Goal: Check status: Check status

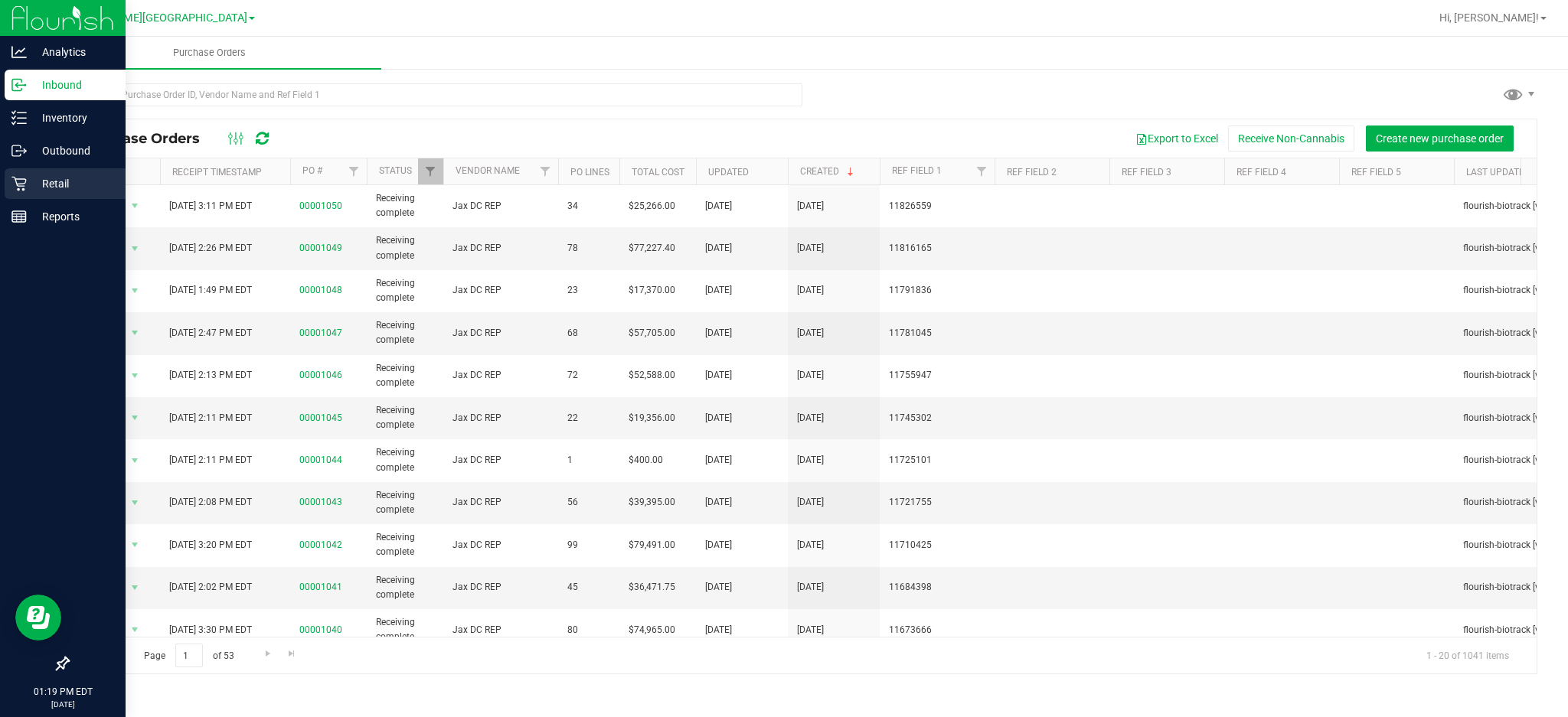
click at [42, 179] on p "Retail" at bounding box center [73, 183] width 92 height 18
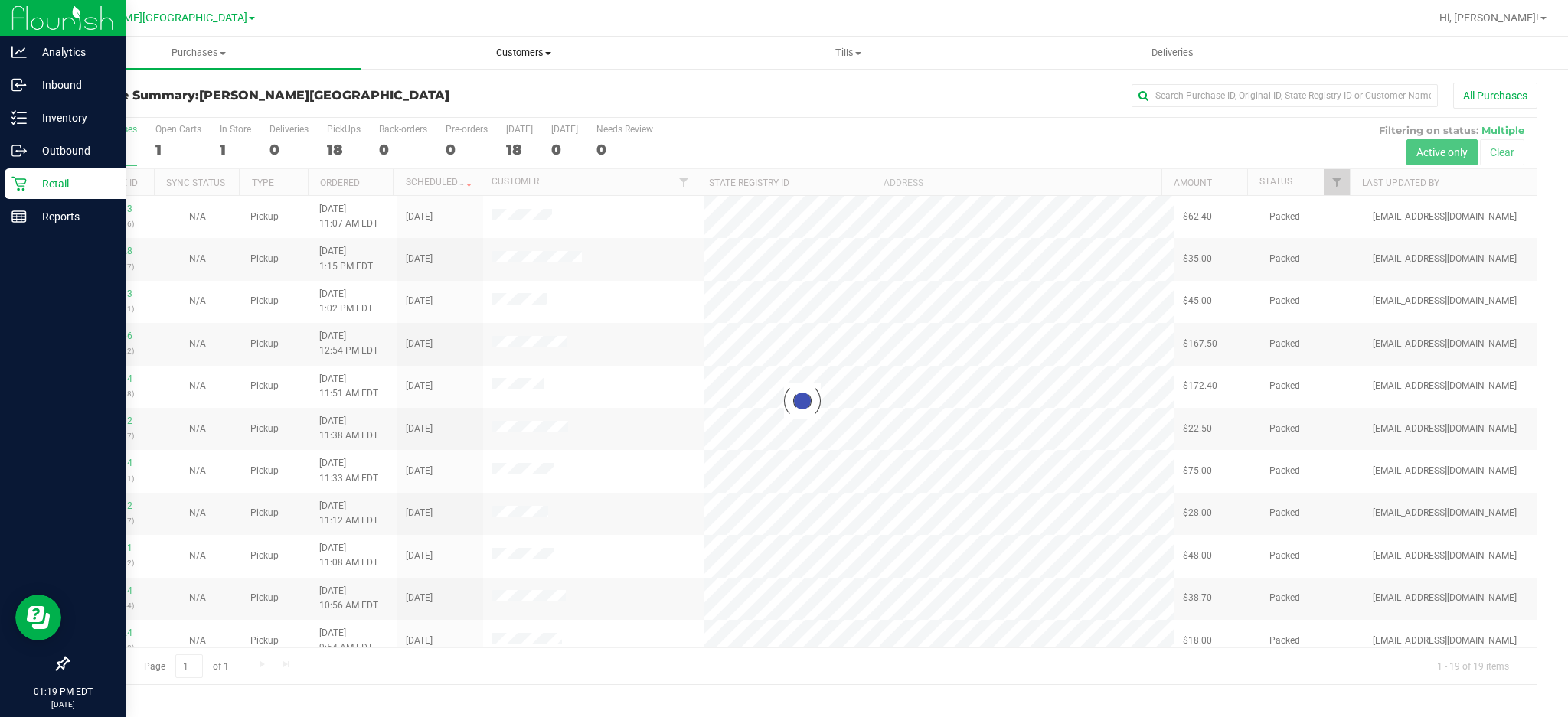
click at [519, 55] on span "Customers" at bounding box center [524, 53] width 323 height 14
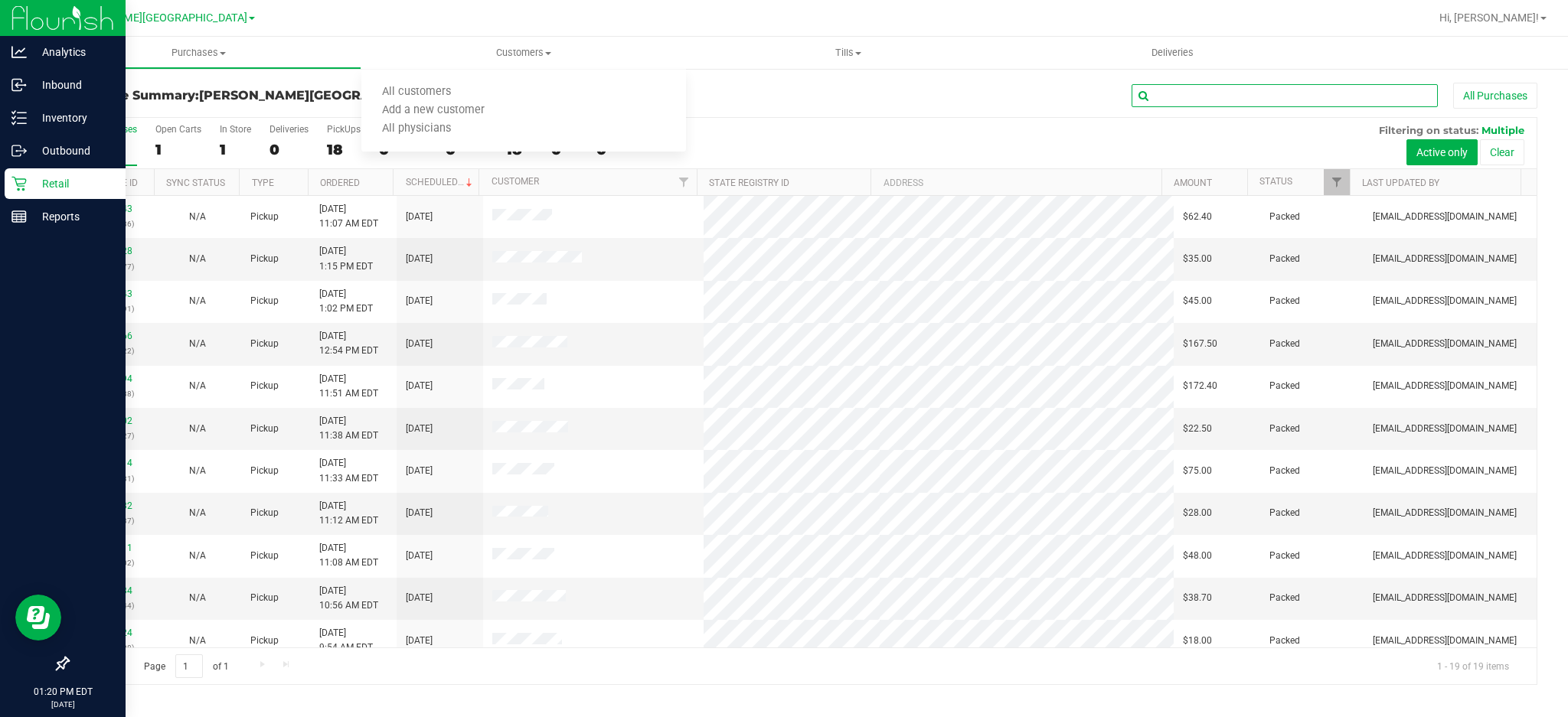
click at [1253, 99] on input "text" at bounding box center [1284, 95] width 306 height 23
paste input "[URL][DOMAIN_NAME]"
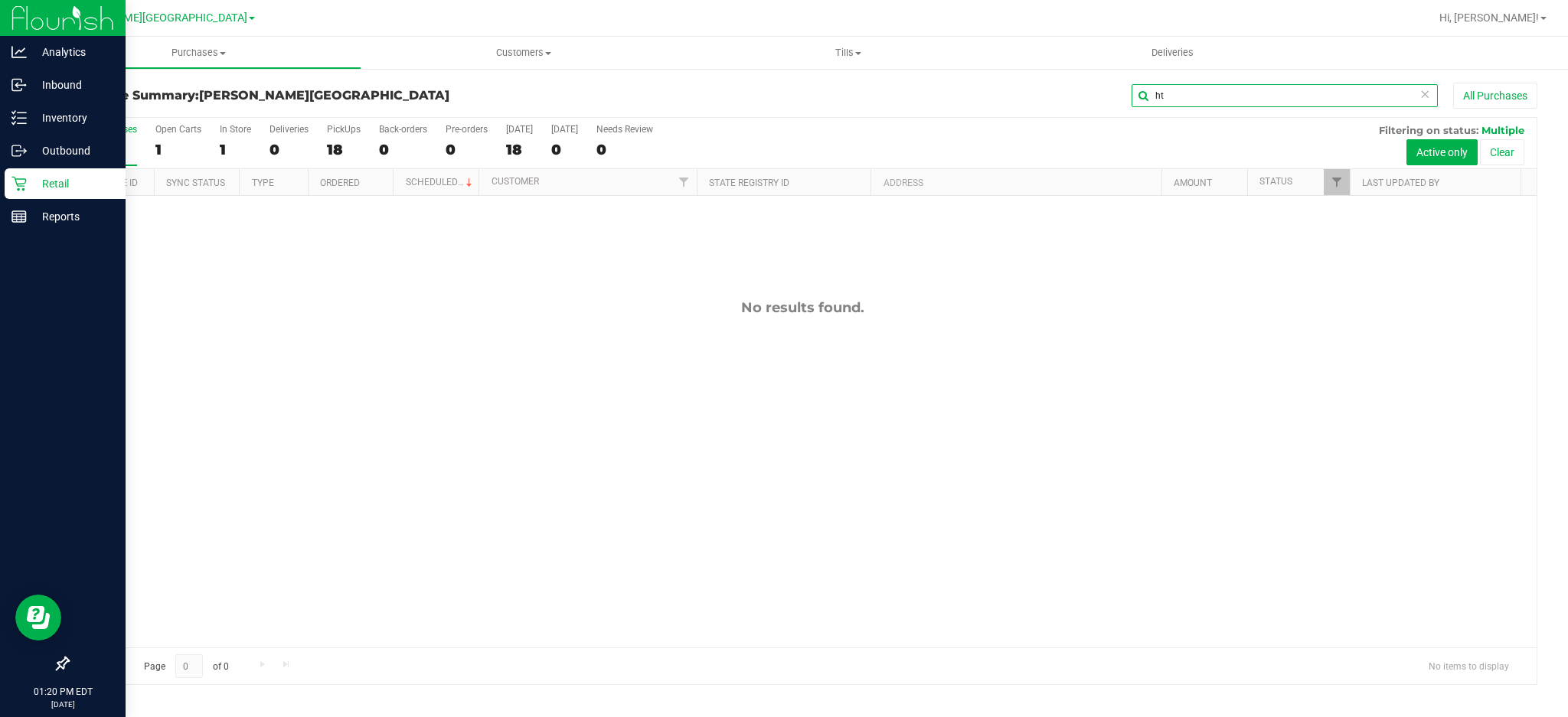
type input "h"
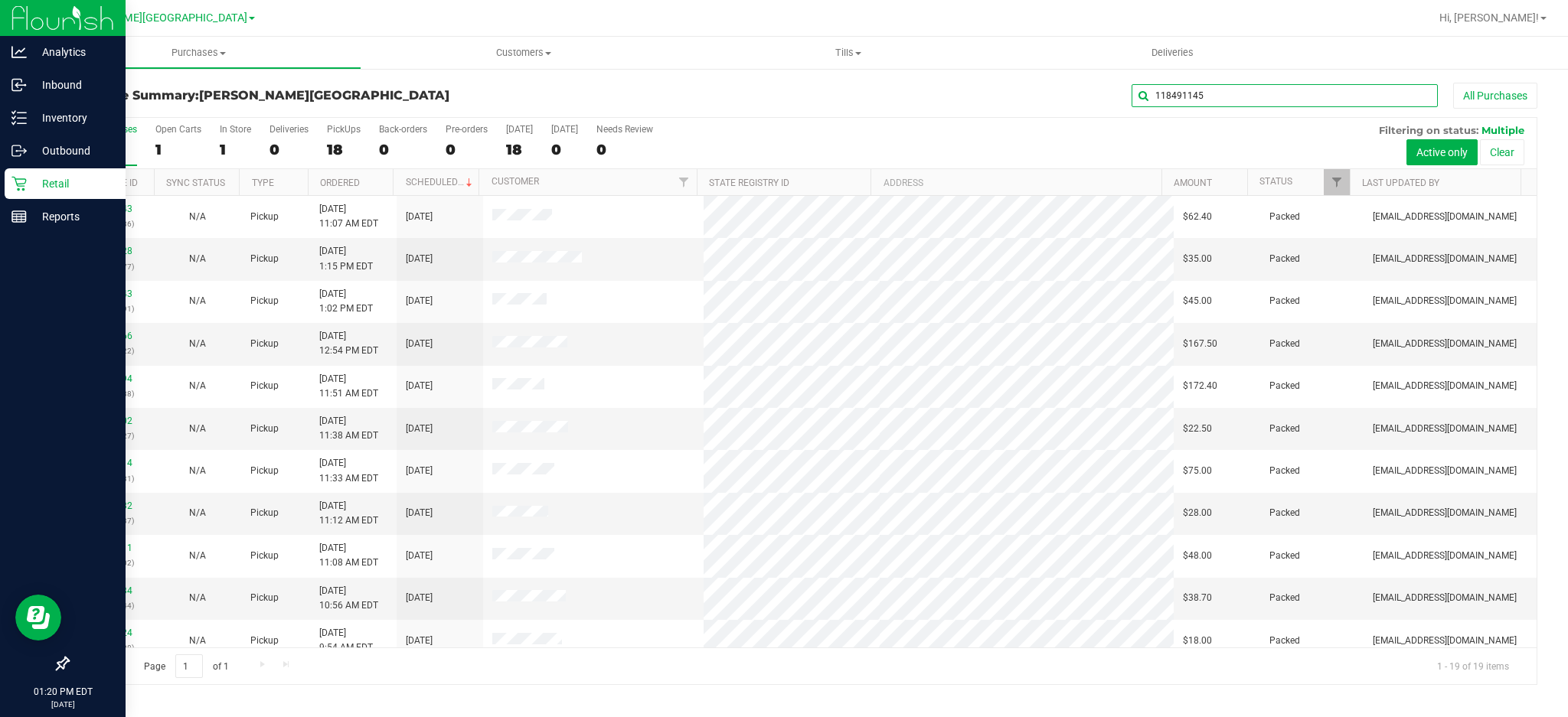
type input "118491145"
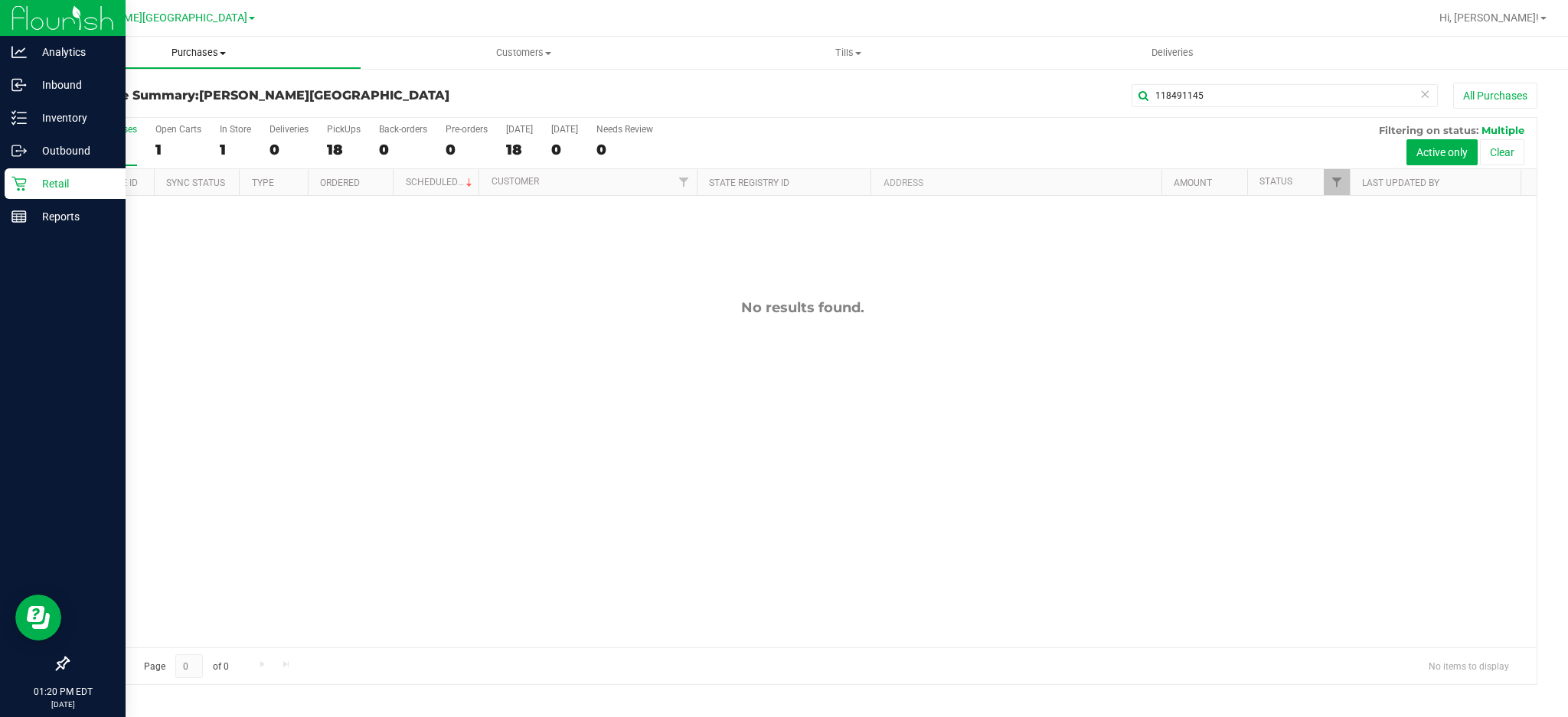
click at [174, 58] on span "Purchases" at bounding box center [199, 53] width 323 height 14
click at [105, 127] on span "All purchases" at bounding box center [90, 128] width 108 height 13
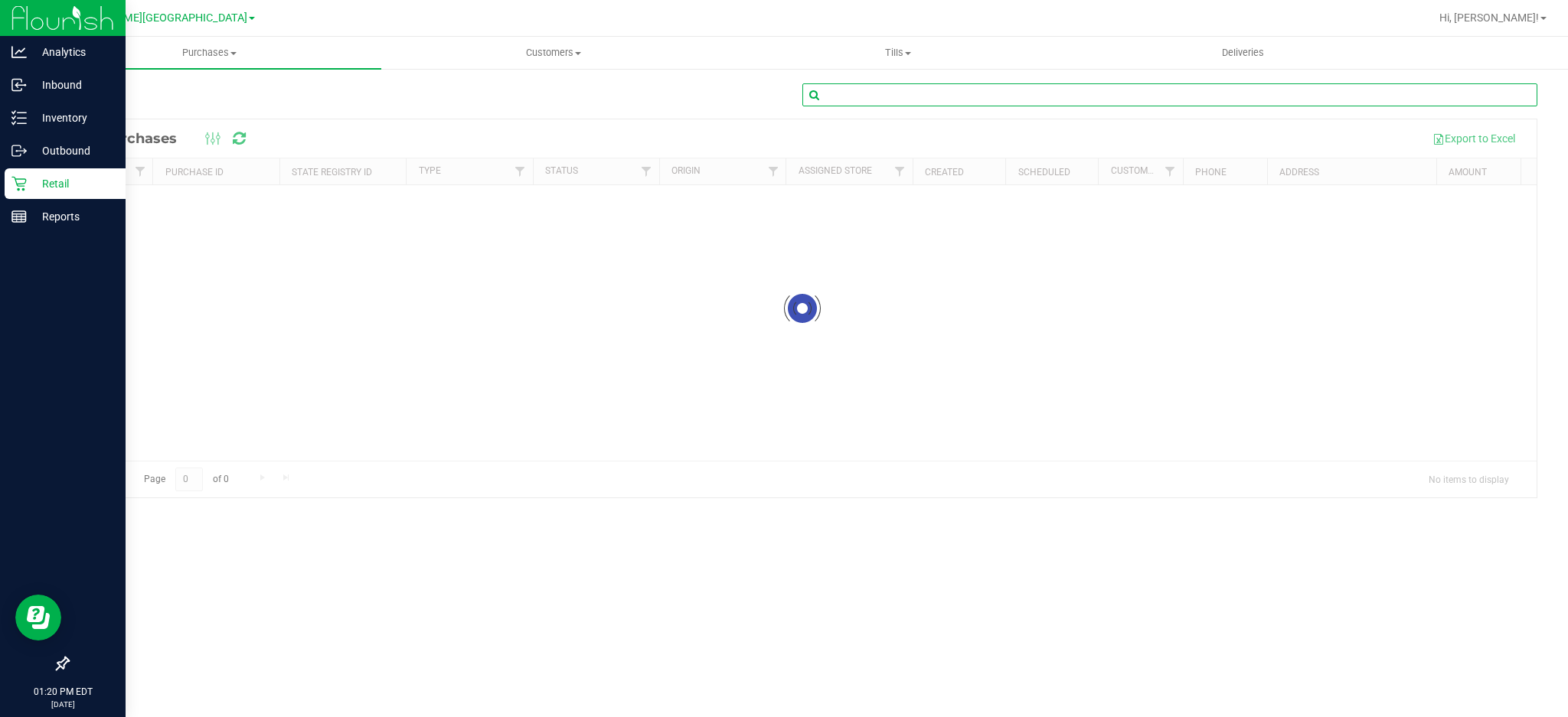
click at [1093, 98] on input "text" at bounding box center [1170, 95] width 735 height 23
drag, startPoint x: 879, startPoint y: 95, endPoint x: 879, endPoint y: 78, distance: 17.0
click at [879, 94] on input "118451149" at bounding box center [1170, 95] width 735 height 23
click at [853, 97] on input "118451149" at bounding box center [1170, 95] width 735 height 23
click at [927, 88] on input "118491149" at bounding box center [1170, 95] width 735 height 23
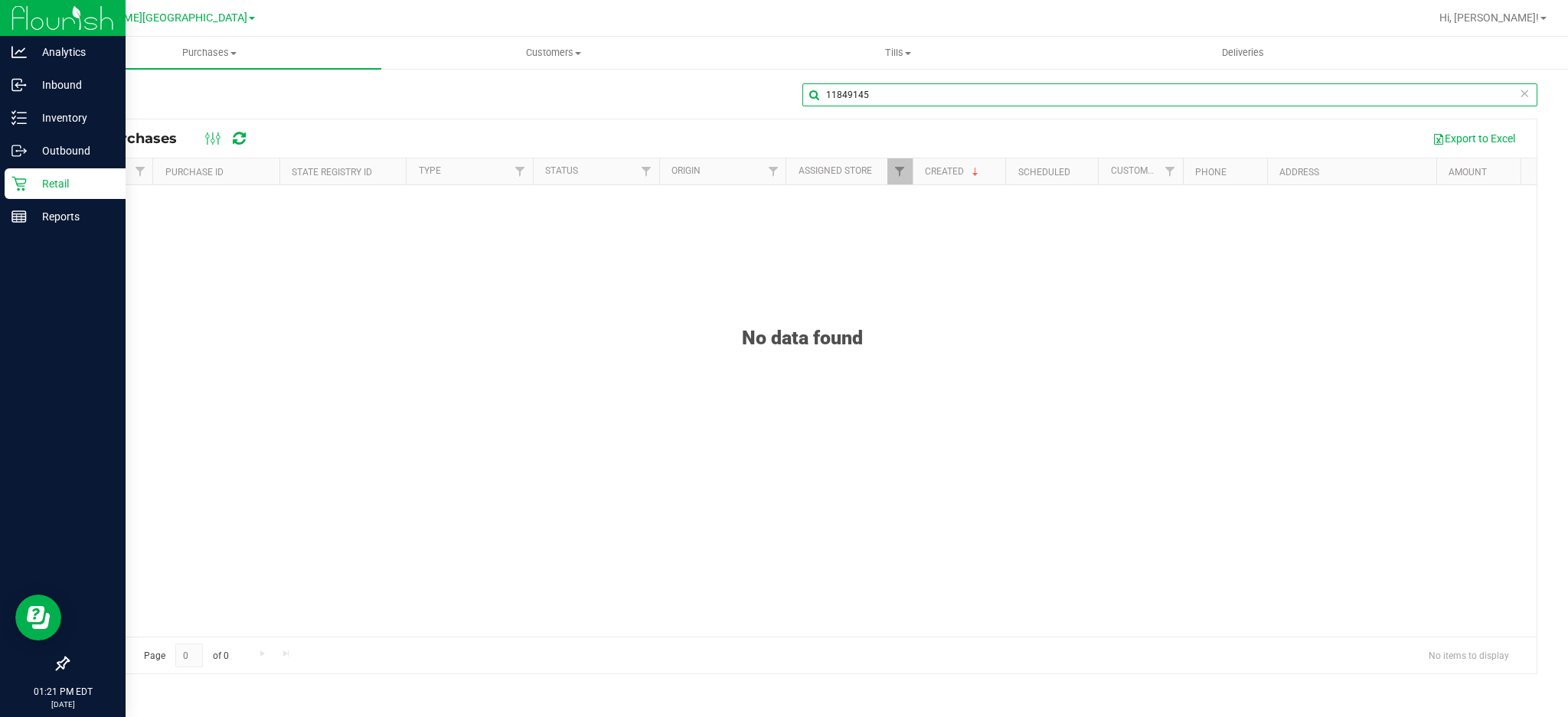
type input "11849145"
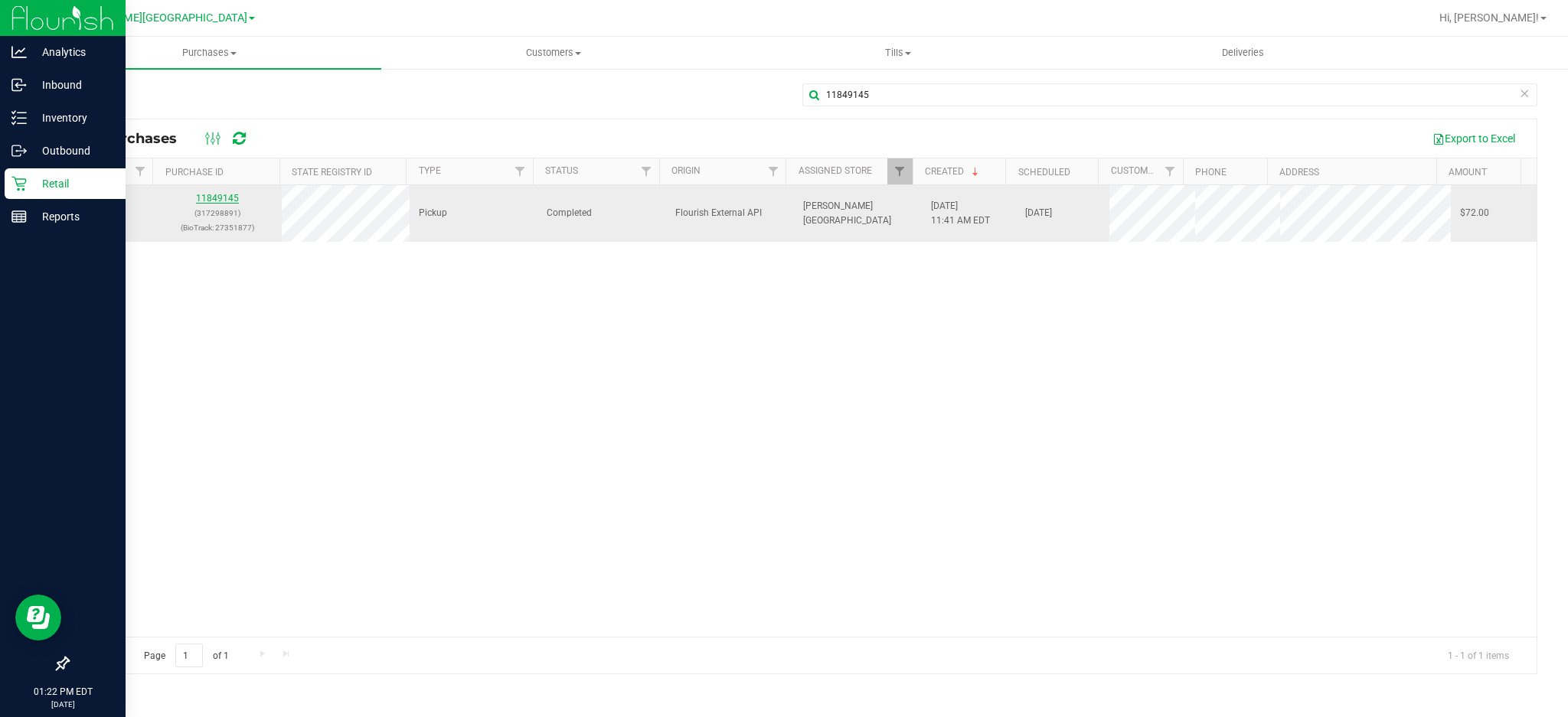
click at [206, 198] on link "11849145" at bounding box center [217, 198] width 42 height 10
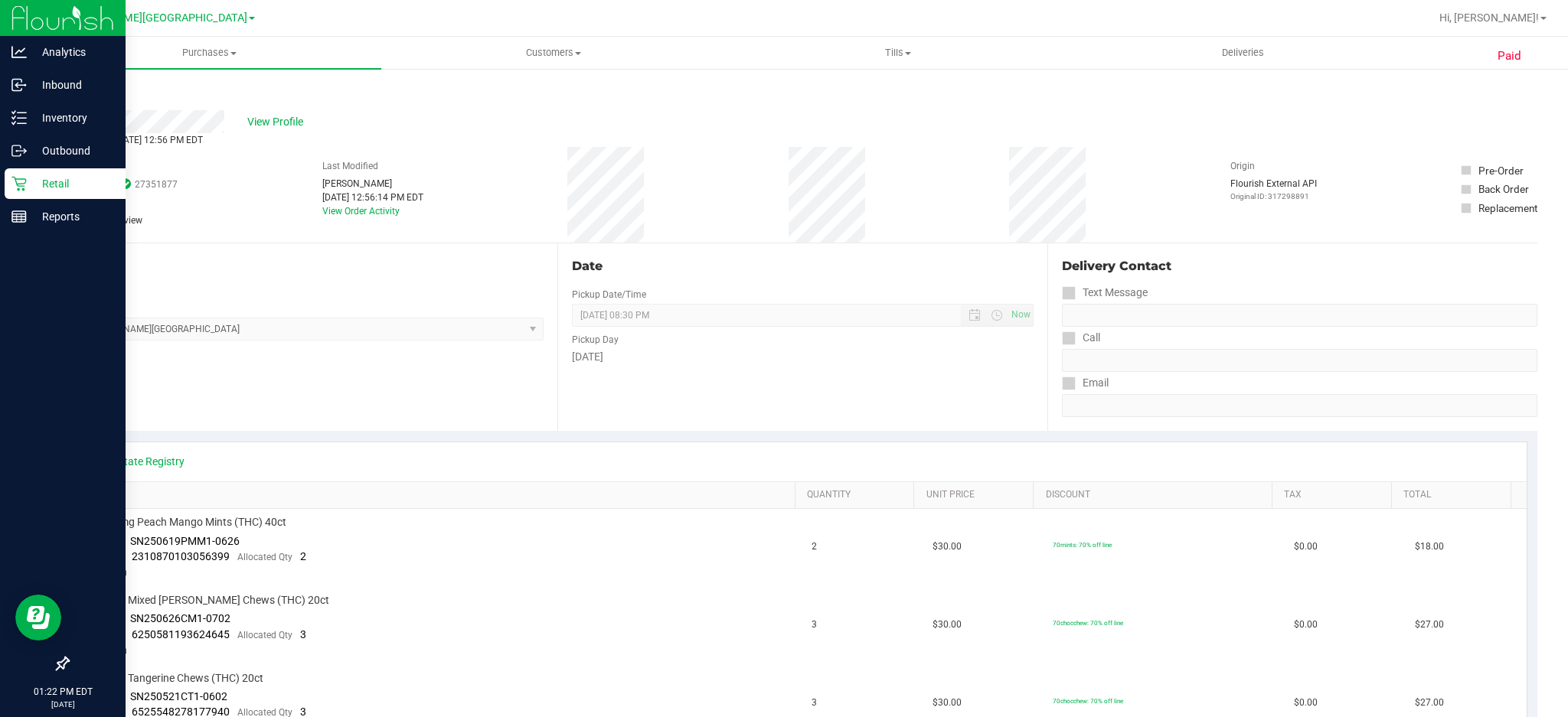
click at [75, 94] on link "Back" at bounding box center [79, 92] width 23 height 10
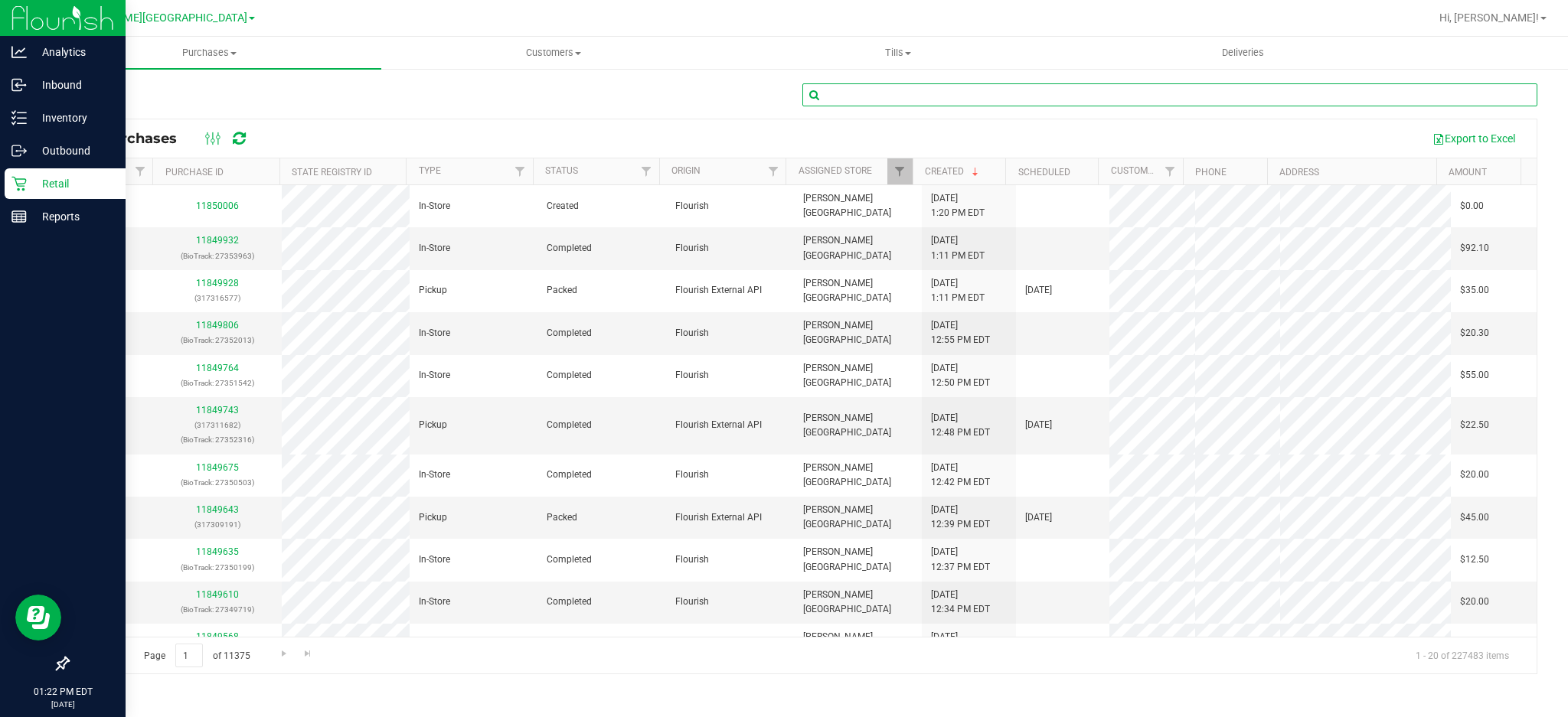
click at [1054, 97] on input "text" at bounding box center [1170, 95] width 735 height 23
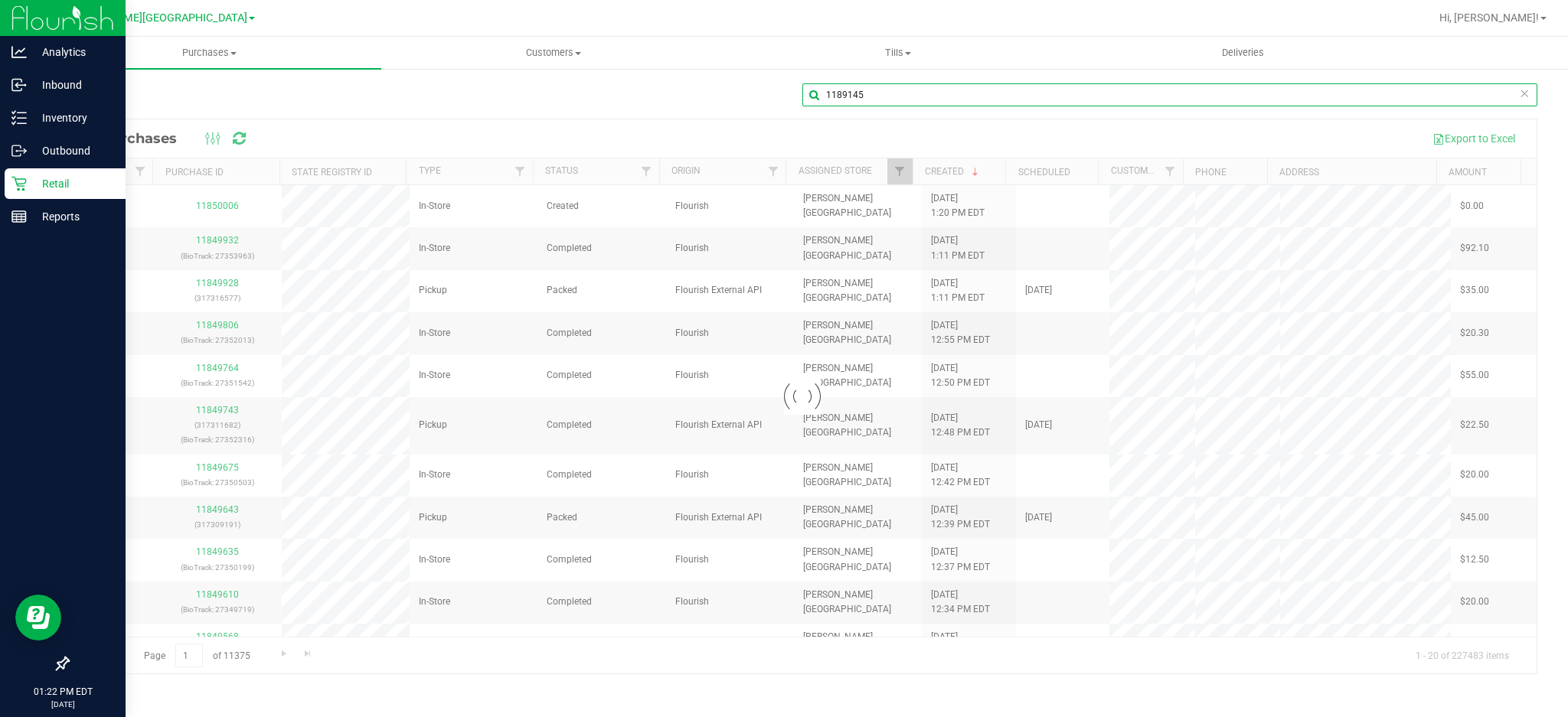
click at [838, 96] on input "1189145" at bounding box center [1170, 95] width 735 height 23
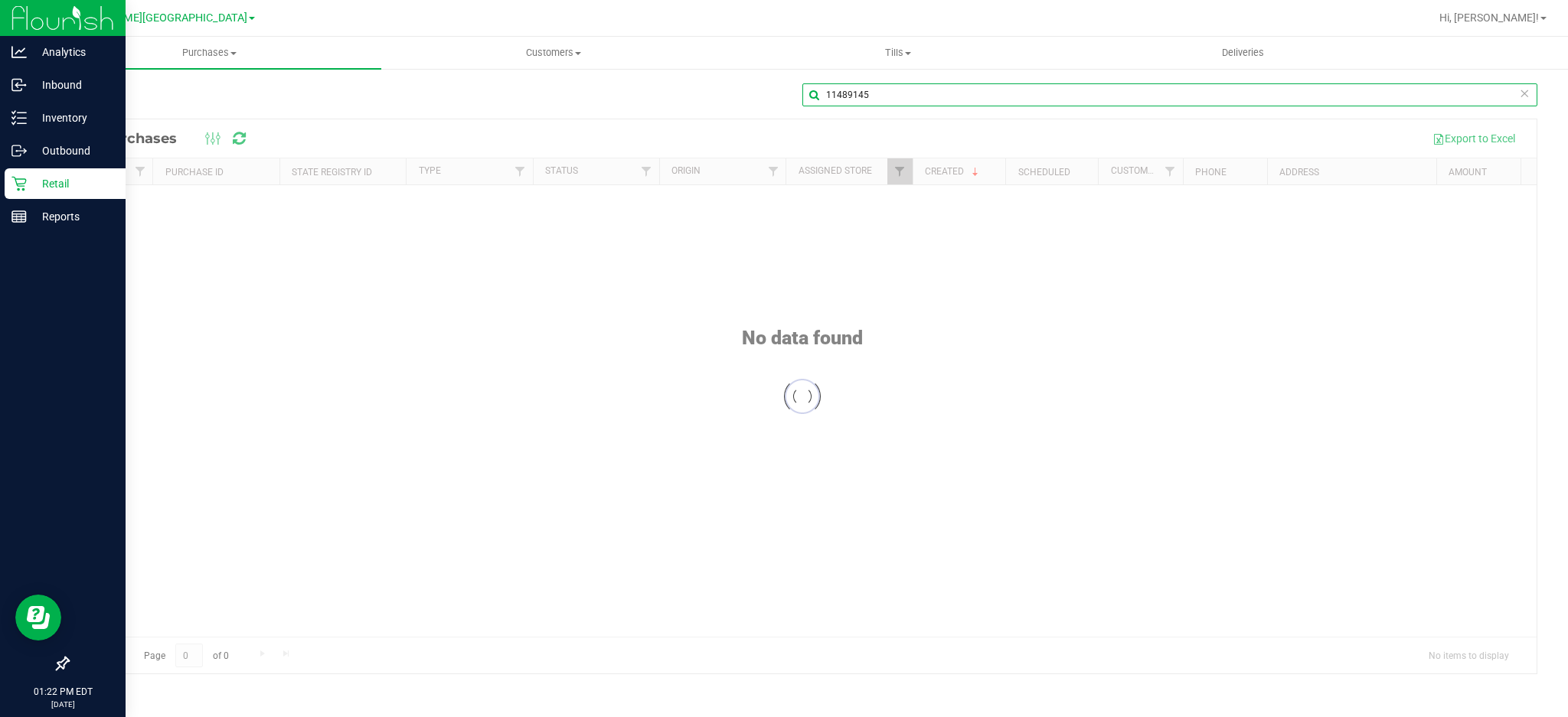
click at [885, 95] on div "Purchases Summary of purchases Fulfillment All purchases Customers All customer…" at bounding box center [802, 376] width 1532 height 681
click at [843, 98] on input "11489145" at bounding box center [1170, 95] width 735 height 23
click at [895, 86] on input "11849145" at bounding box center [1170, 95] width 735 height 23
type input "11849145"
